Goal: Check status

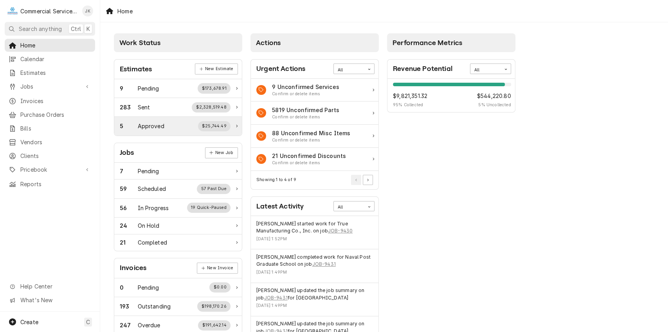
click at [213, 123] on div "$25,744.49" at bounding box center [214, 126] width 33 height 10
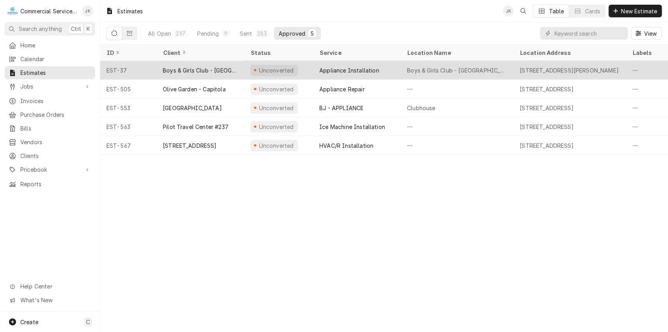
click at [292, 67] on div "Unconverted" at bounding box center [274, 70] width 47 height 11
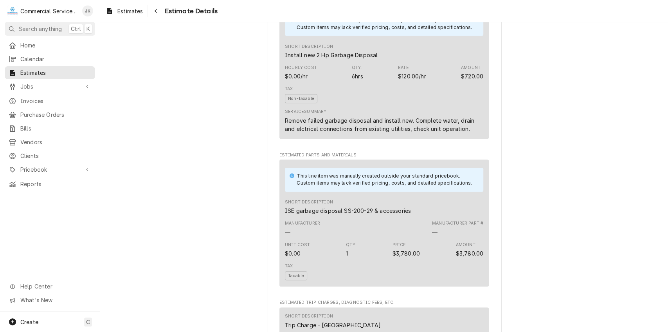
scroll to position [487, 0]
click at [656, 211] on div "Approved and Unconverted Sender Commercial Service Co. [STREET_ADDRESS][PERSON_…" at bounding box center [384, 126] width 568 height 1183
